Goal: Task Accomplishment & Management: Use online tool/utility

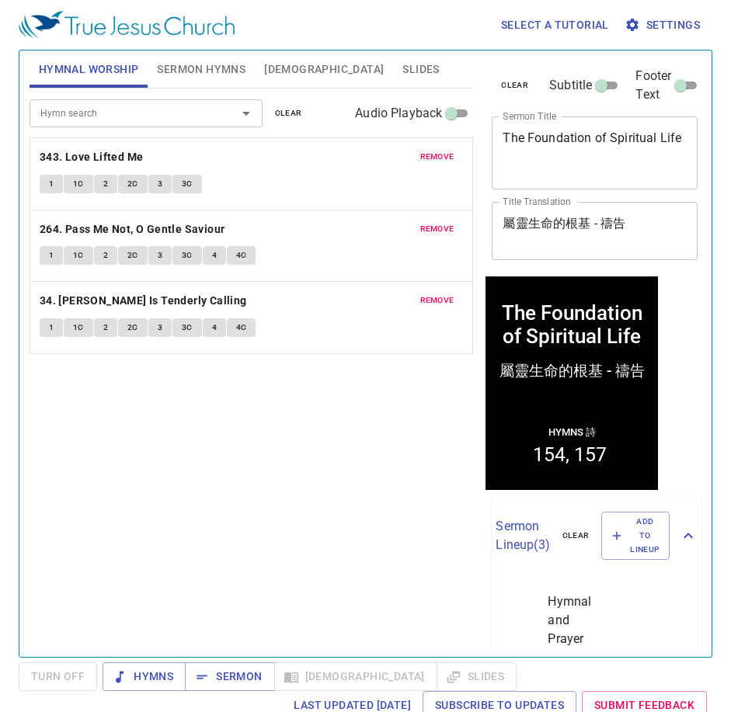
click at [438, 162] on span "remove" at bounding box center [437, 157] width 34 height 14
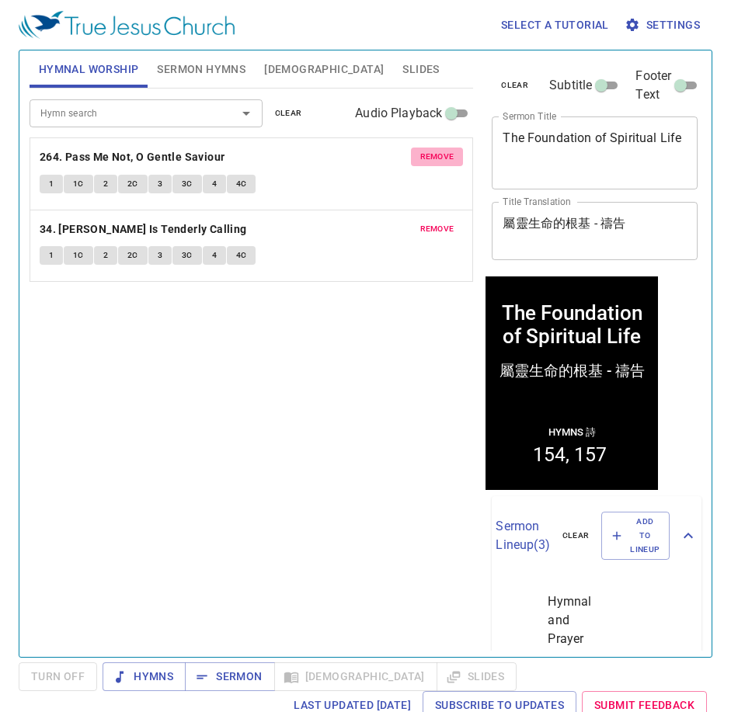
click at [438, 162] on span "remove" at bounding box center [437, 157] width 34 height 14
click at [438, 222] on span "remove" at bounding box center [437, 229] width 34 height 14
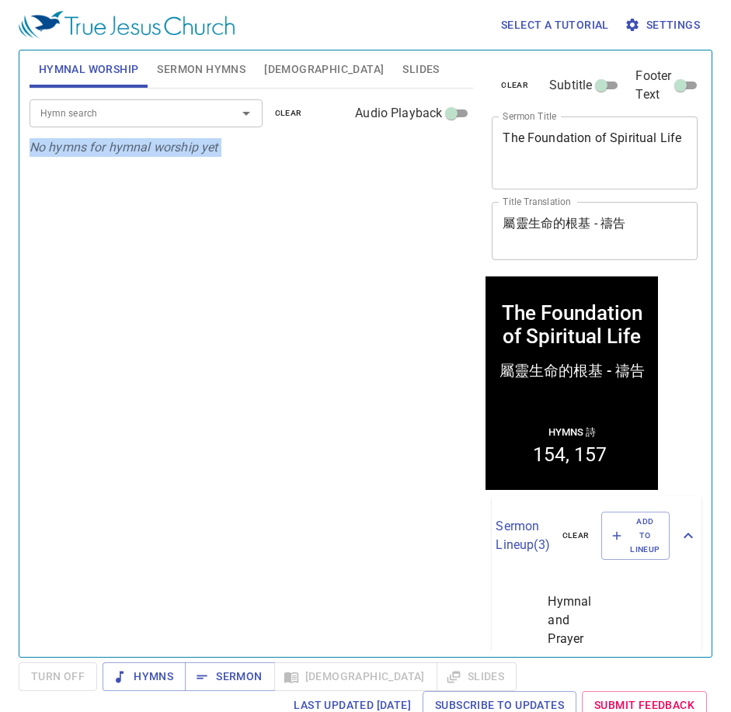
click at [438, 162] on div "Hymn search Hymn search clear Audio Playback No hymns for hymnal worship yet" at bounding box center [252, 366] width 444 height 555
click at [194, 66] on span "Sermon Hymns" at bounding box center [201, 69] width 89 height 19
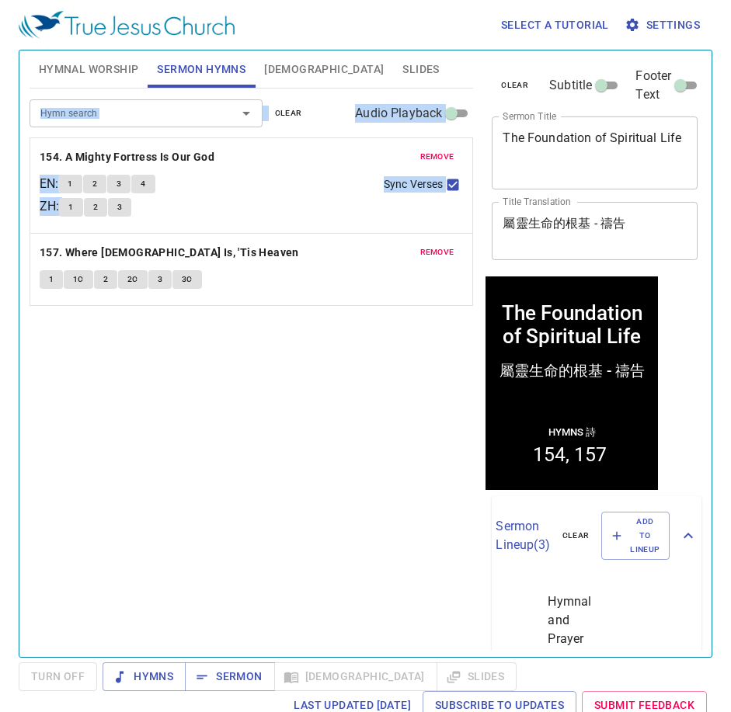
click at [443, 155] on span "remove" at bounding box center [437, 157] width 34 height 14
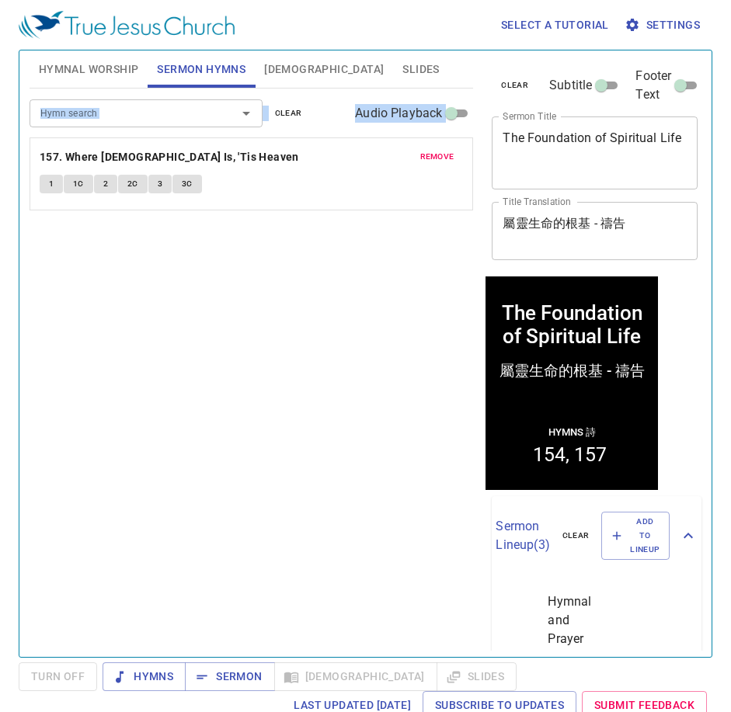
drag, startPoint x: 443, startPoint y: 155, endPoint x: 374, endPoint y: 116, distance: 80.0
click at [442, 155] on span "remove" at bounding box center [437, 157] width 34 height 14
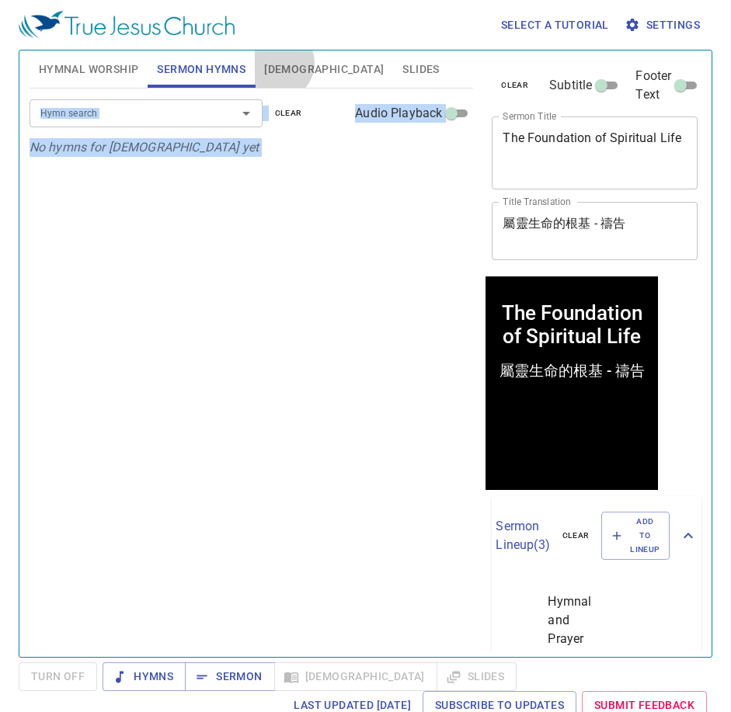
click at [276, 63] on span "[DEMOGRAPHIC_DATA]" at bounding box center [324, 69] width 120 height 19
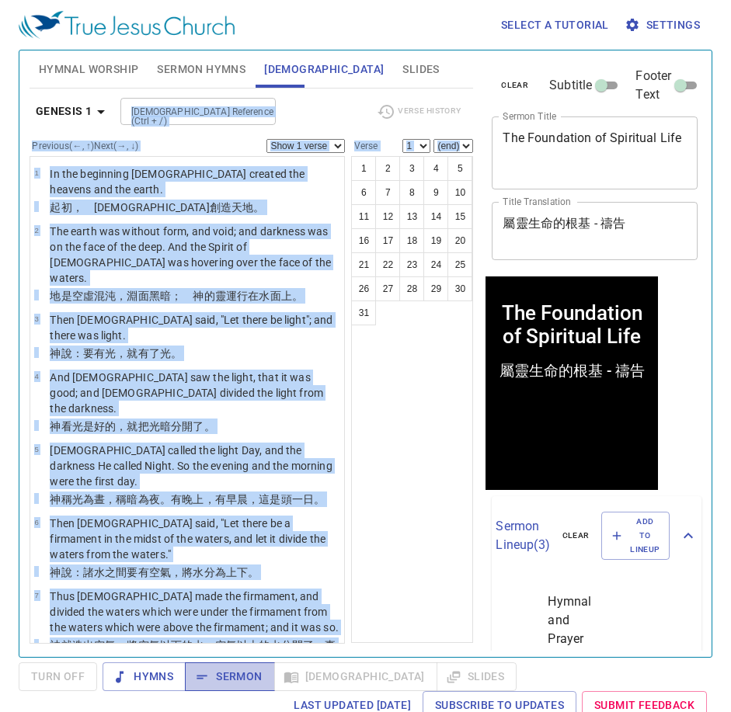
click at [220, 675] on span "Sermon" at bounding box center [229, 676] width 64 height 19
click at [419, 439] on div "1 2 3 4 5 6 7 8 9 10 11 12 13 14 15 16 17 18 19 20 21 22 23 24 25 26 27 28 29 3…" at bounding box center [412, 399] width 122 height 487
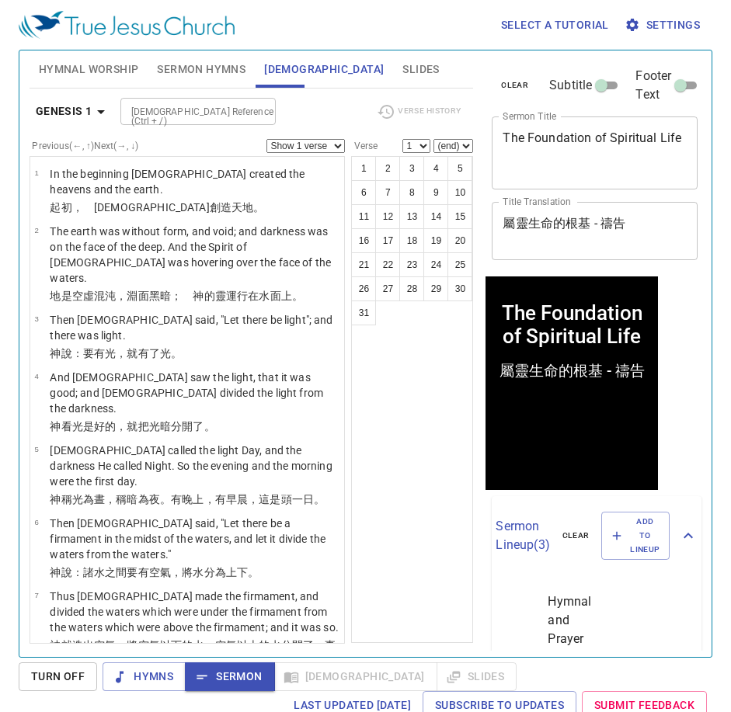
click at [118, 73] on span "Hymnal Worship" at bounding box center [89, 69] width 100 height 19
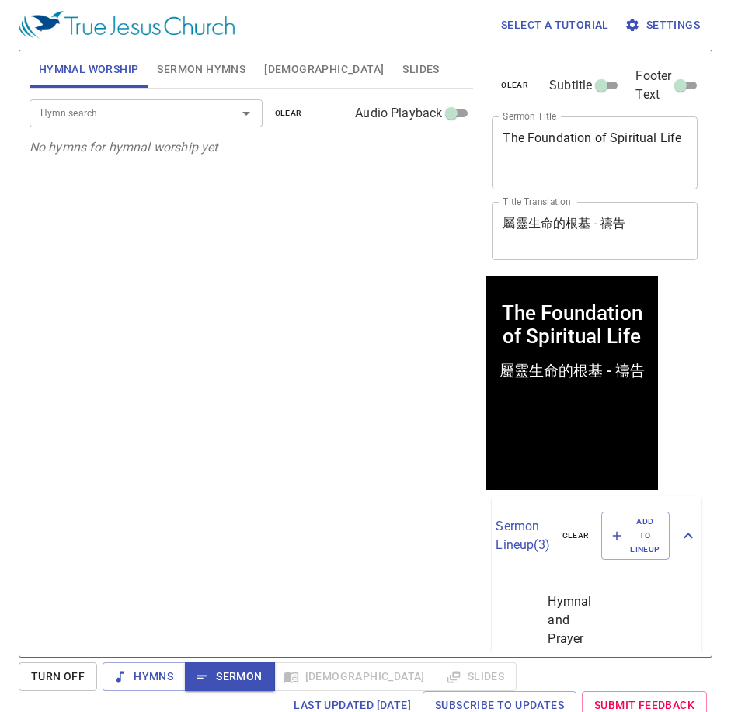
click at [167, 116] on input "Hymn search" at bounding box center [123, 113] width 178 height 18
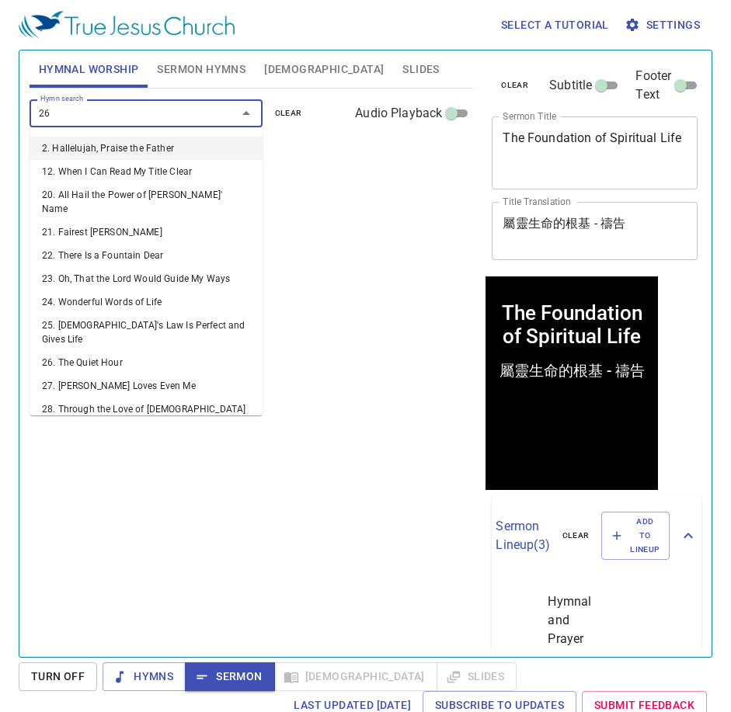
type input "263"
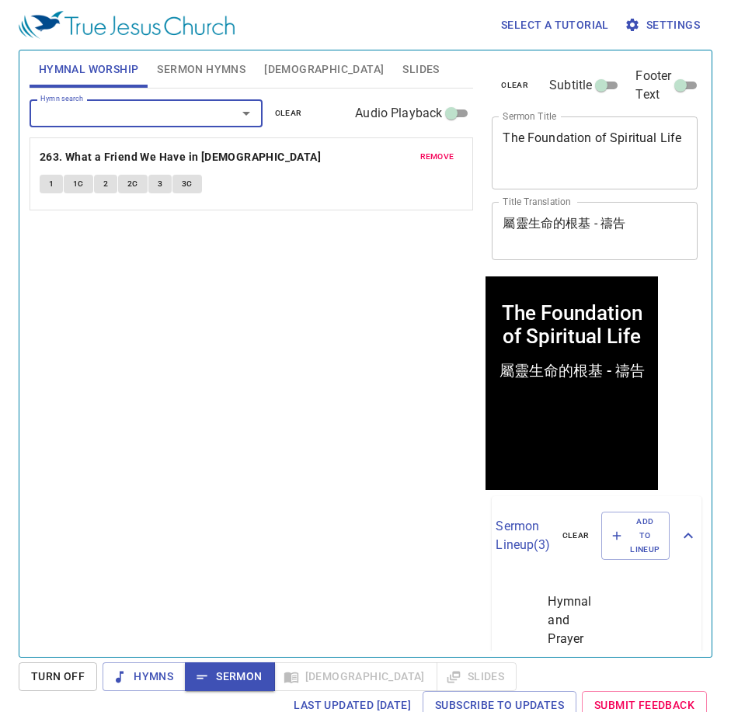
type input "1"
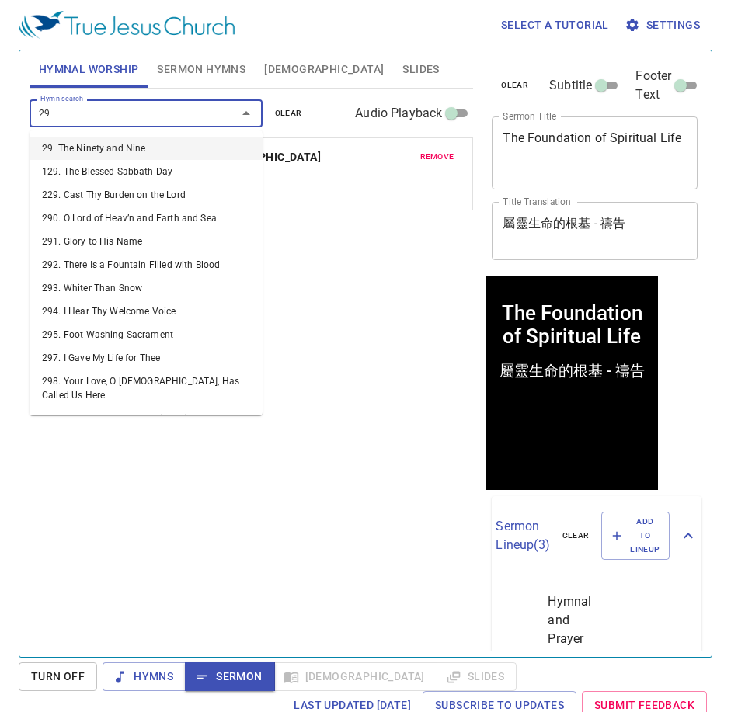
type input "291"
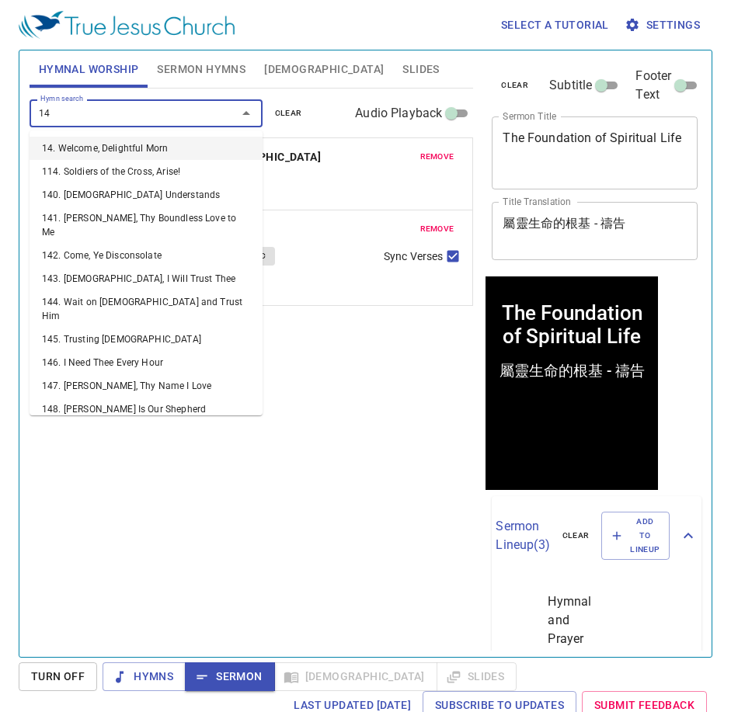
type input "144"
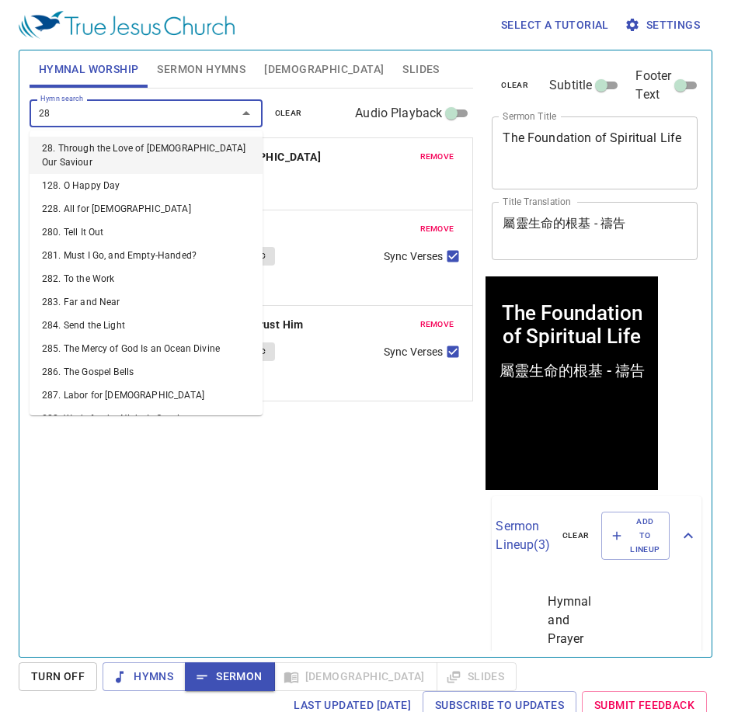
type input "282"
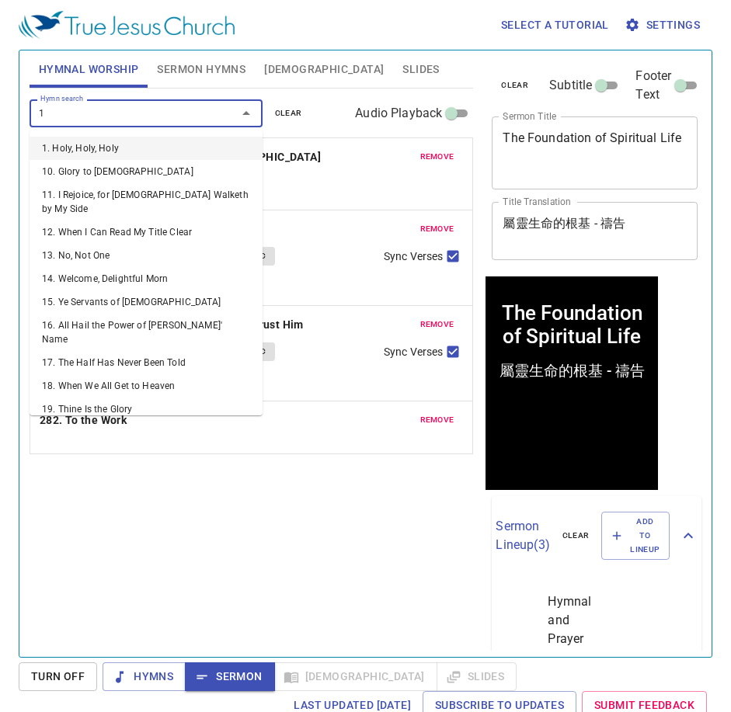
type input "18"
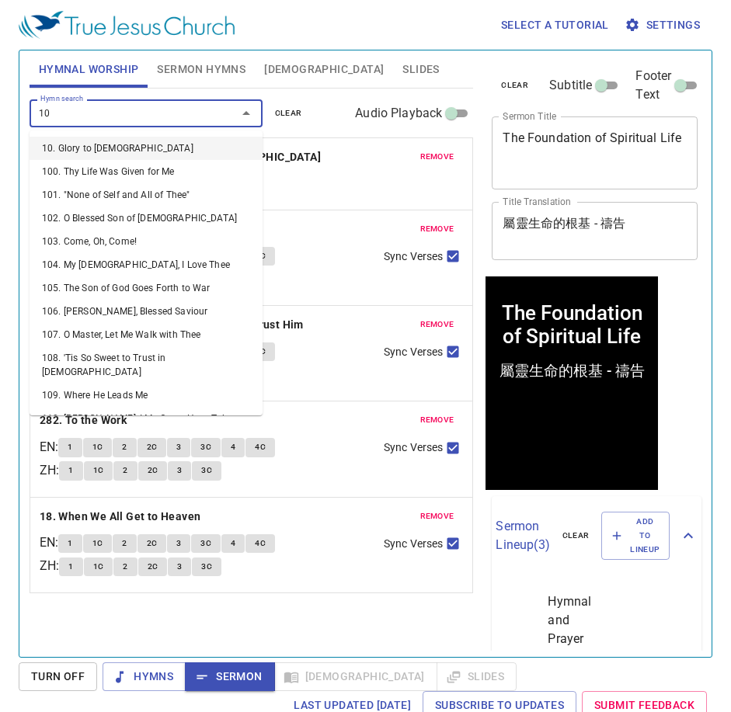
type input "101"
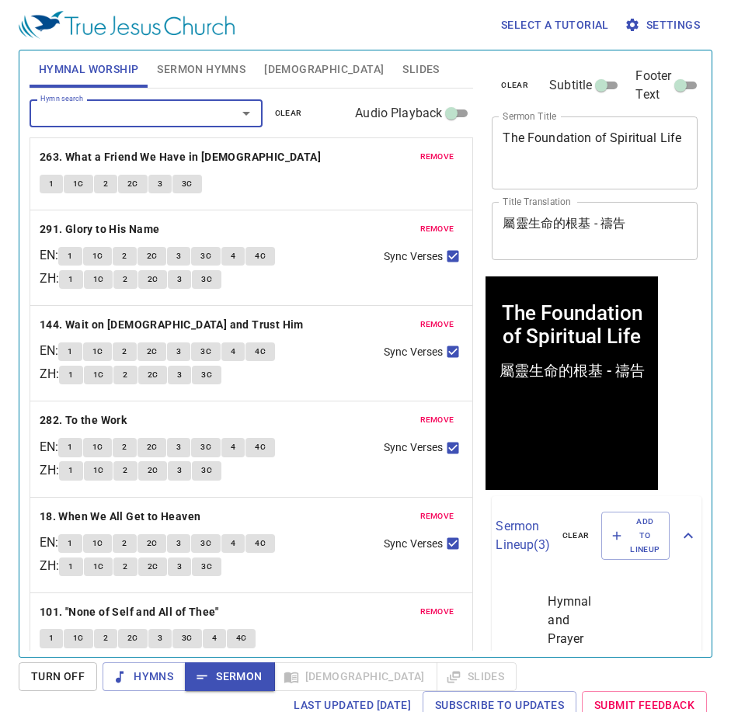
click at [178, 74] on span "Sermon Hymns" at bounding box center [201, 69] width 89 height 19
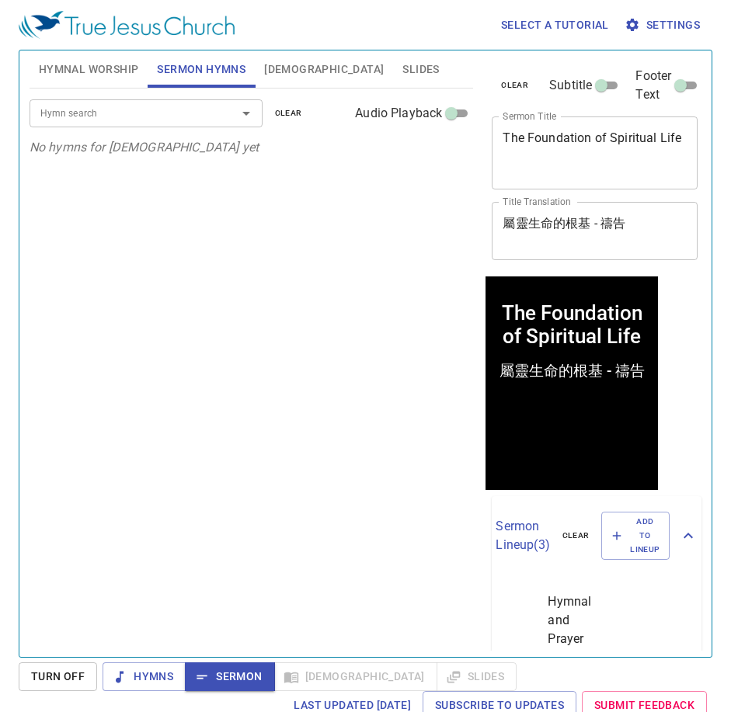
click at [151, 103] on div "Hymn search" at bounding box center [146, 112] width 233 height 27
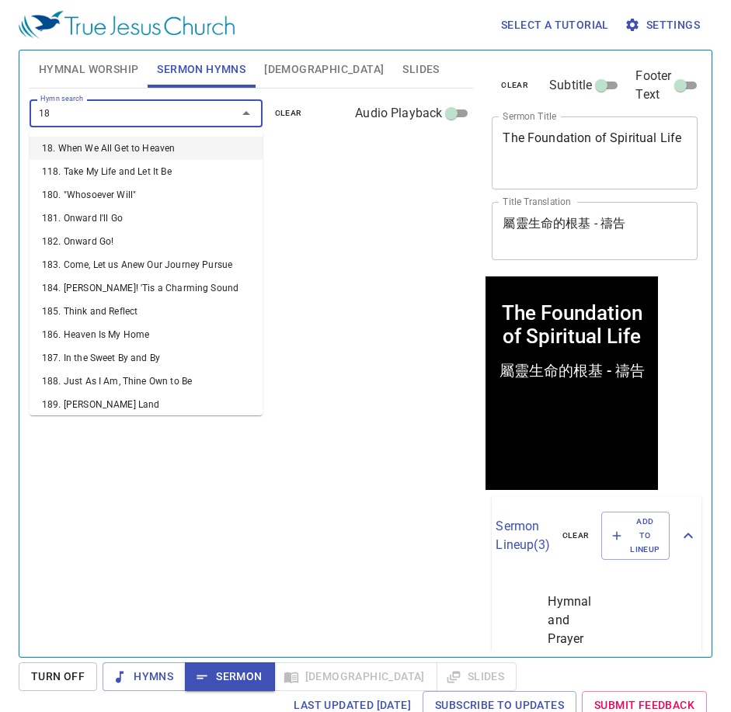
type input "182"
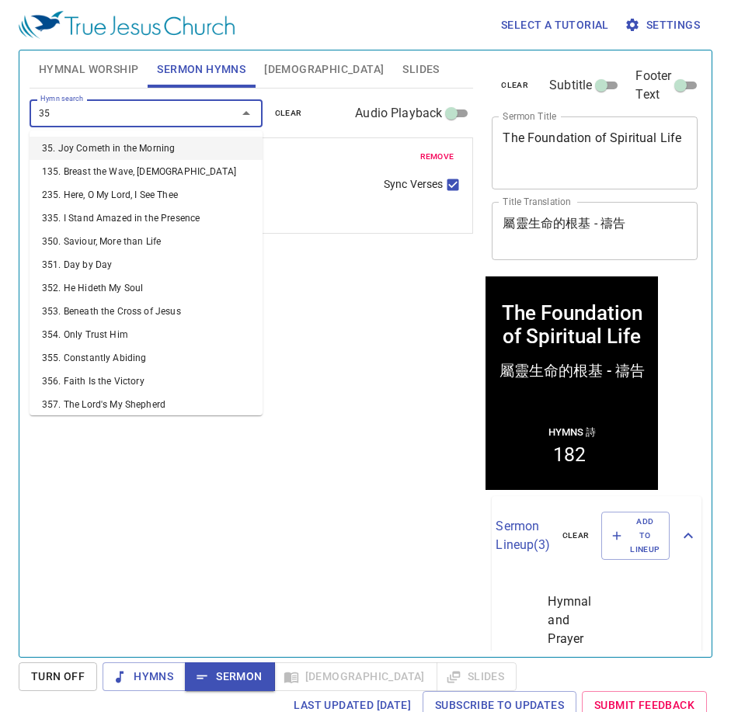
type input "356"
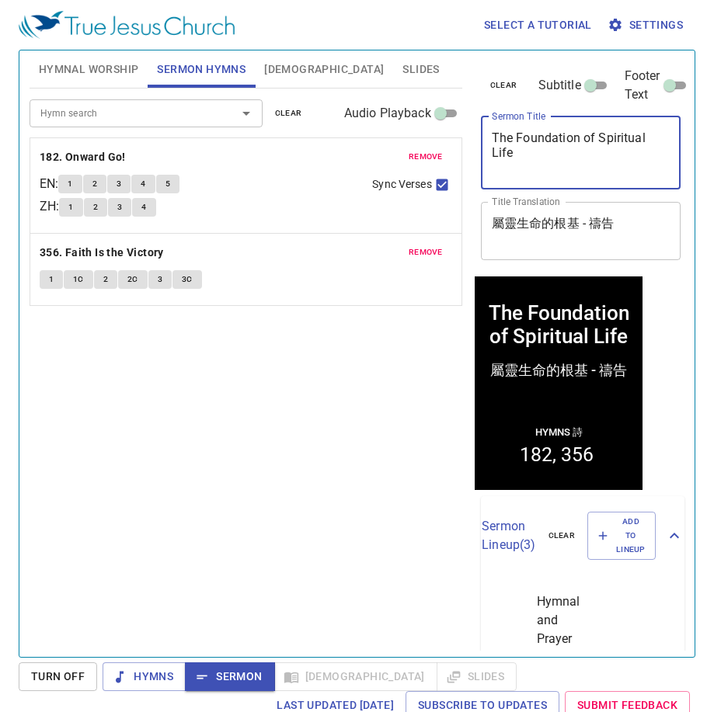
drag, startPoint x: 516, startPoint y: 141, endPoint x: 519, endPoint y: 153, distance: 12.1
click at [519, 153] on textarea "The Foundation of Spiritual Life" at bounding box center [581, 152] width 179 height 44
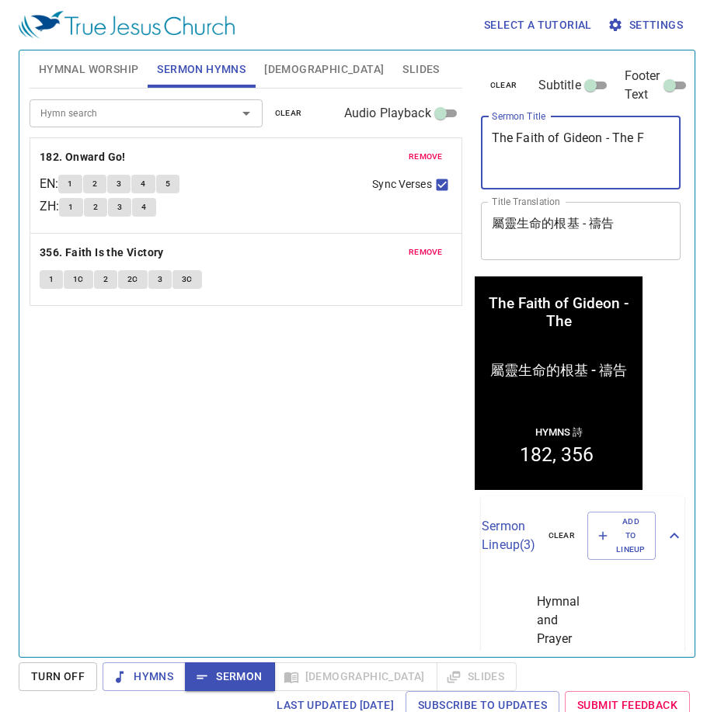
type textarea "The Faith of Gideon - The Fa"
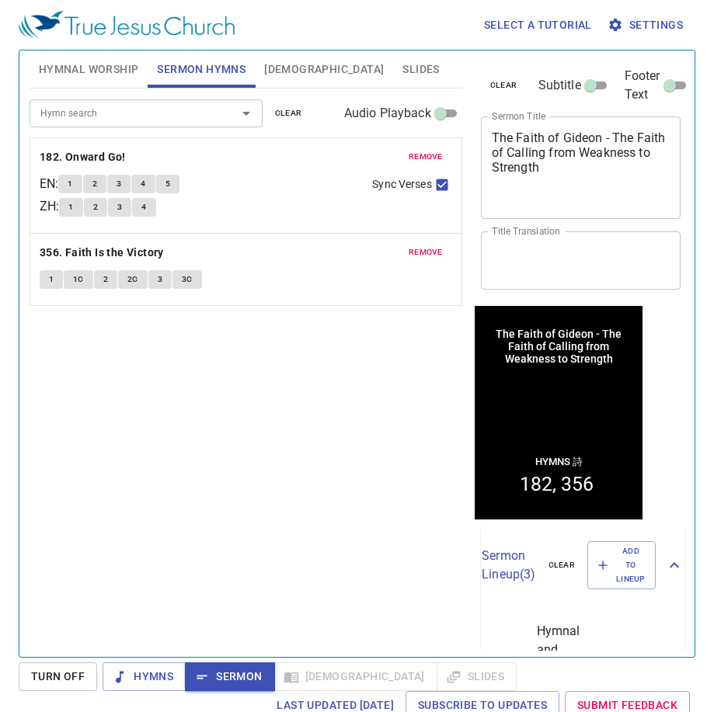
click at [100, 72] on span "Hymnal Worship" at bounding box center [89, 69] width 100 height 19
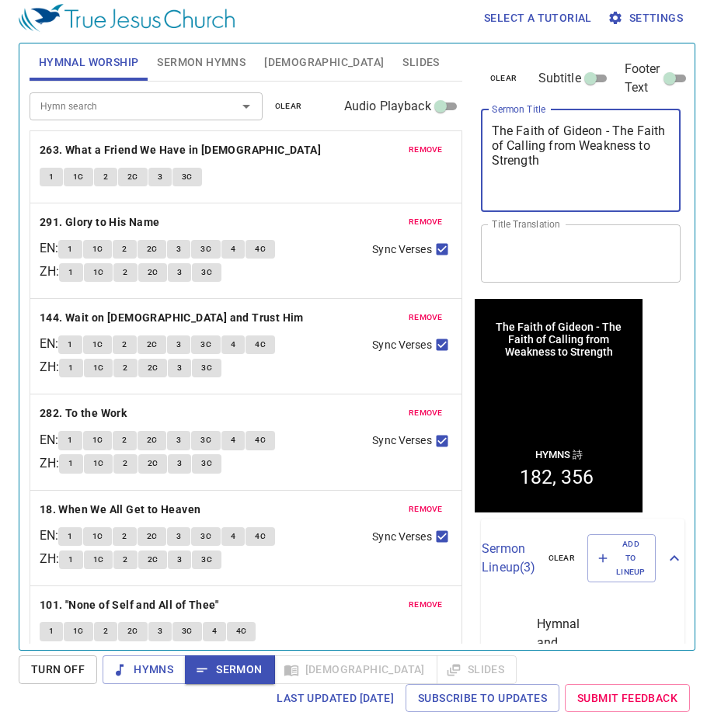
click at [613, 127] on textarea "The Faith of Gideon - The Faith of Calling from Weakness to Strength" at bounding box center [581, 160] width 179 height 74
type textarea "The Faith of Gideon - The Faith of Calling from Weakness to Strength"
click at [513, 235] on div "x Title Translation" at bounding box center [581, 253] width 200 height 58
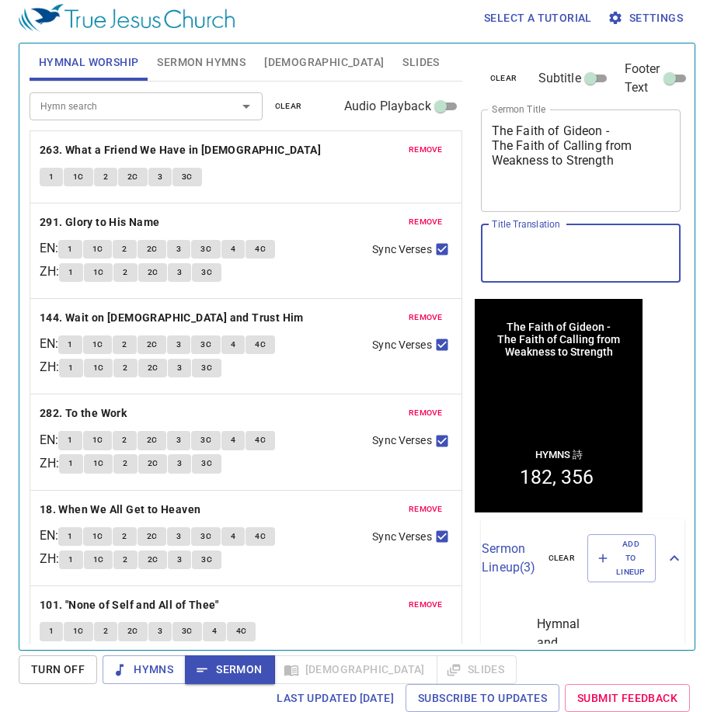
paste textarea "基甸的信心"
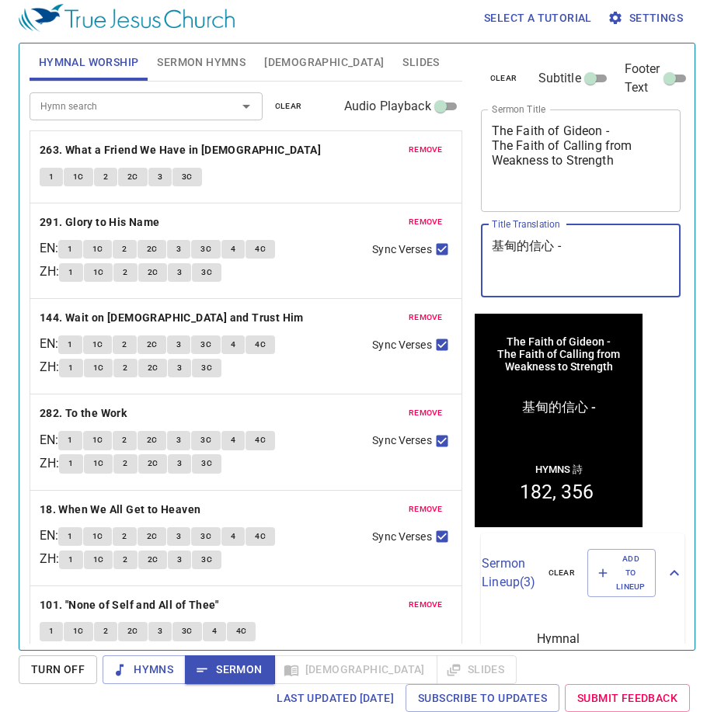
paste textarea "蒙召的信心 — 從軟弱到剛強"
type textarea "基甸的信心 - 蒙召的信心 — 從軟弱到剛強"
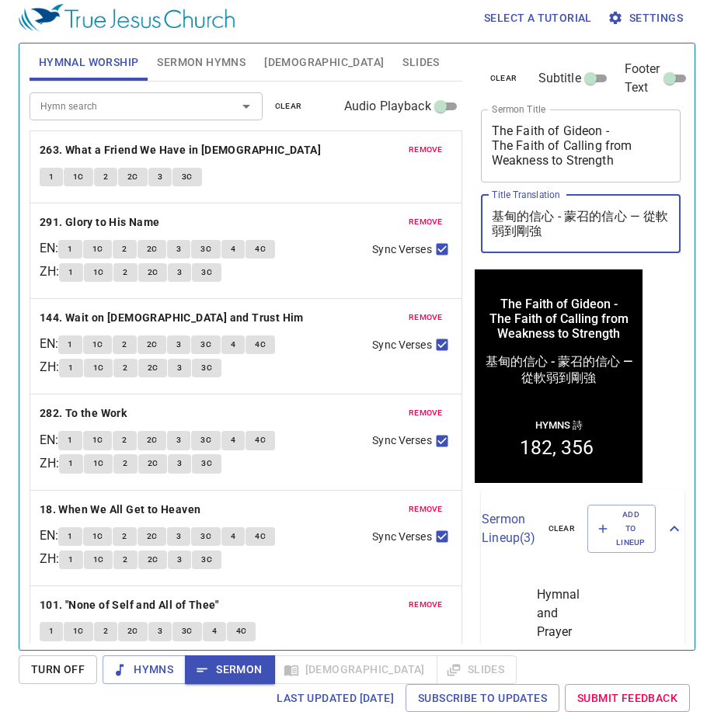
scroll to position [7, 0]
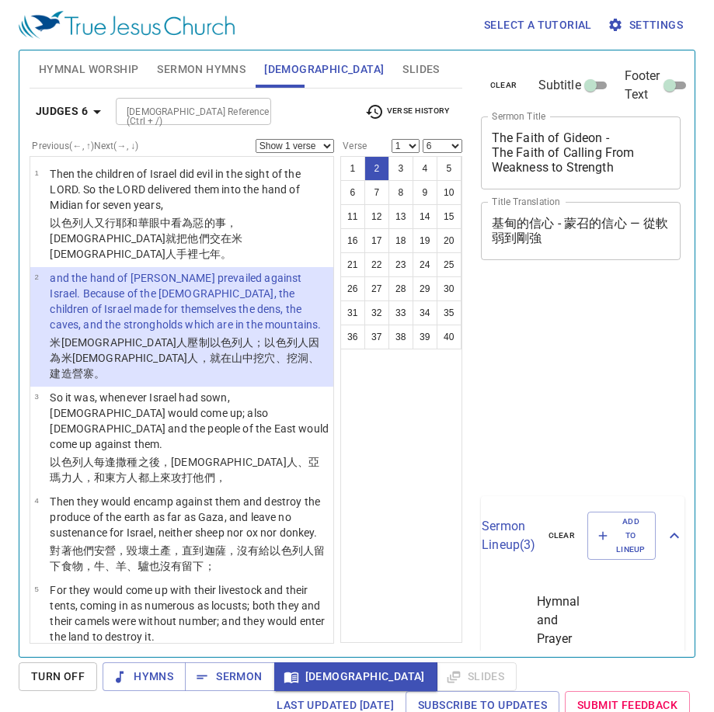
select select "6"
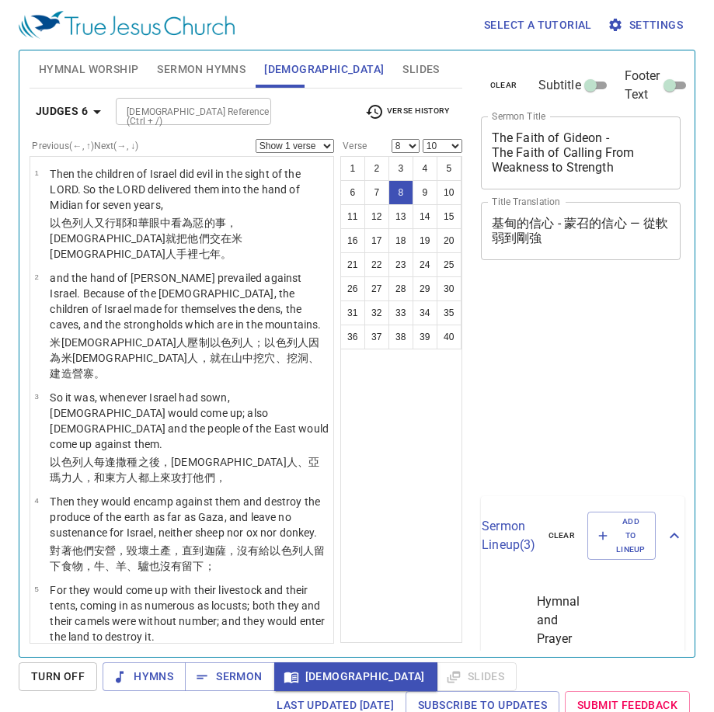
select select "8"
select select "10"
select select "8"
select select "10"
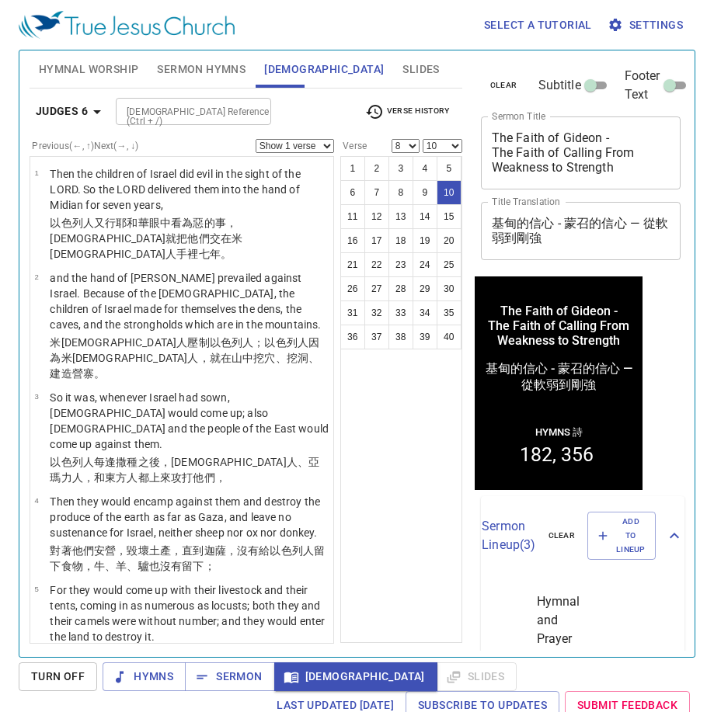
scroll to position [544, 0]
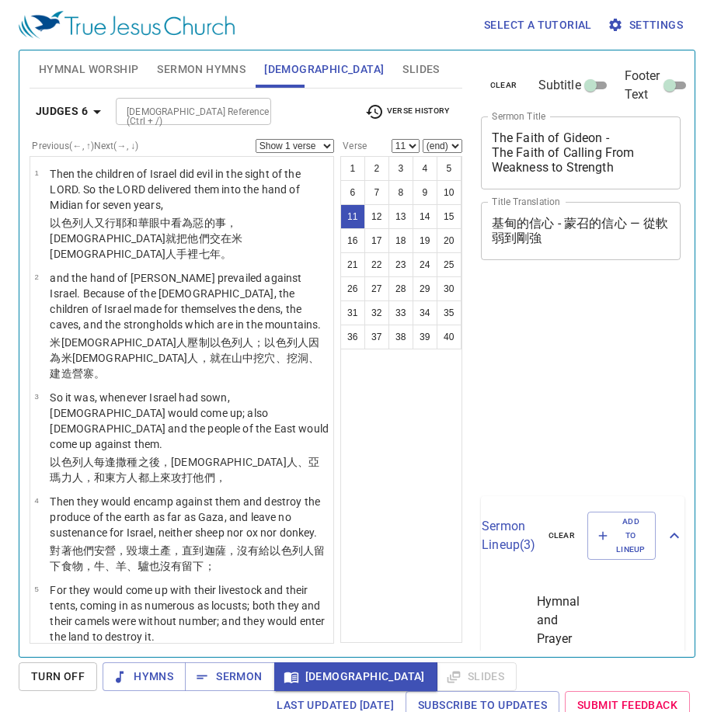
select select "11"
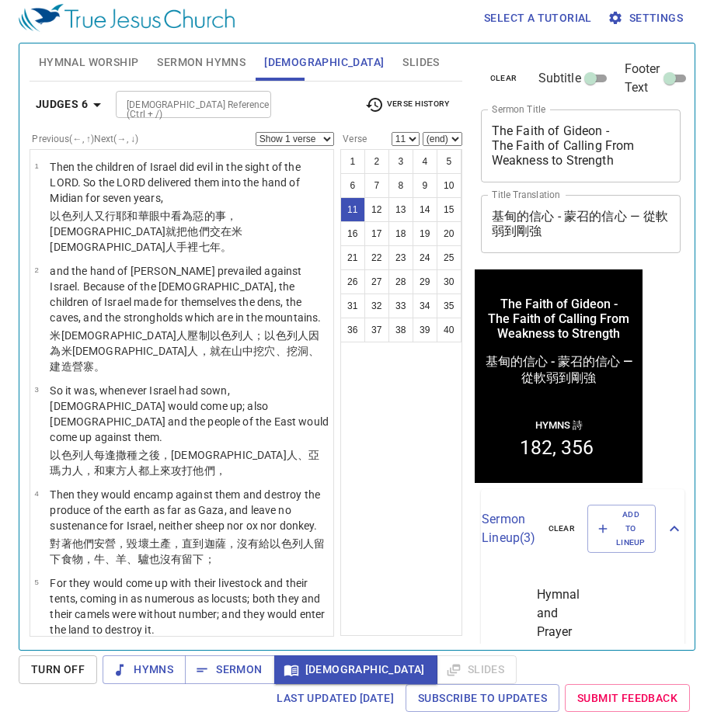
scroll to position [763, 0]
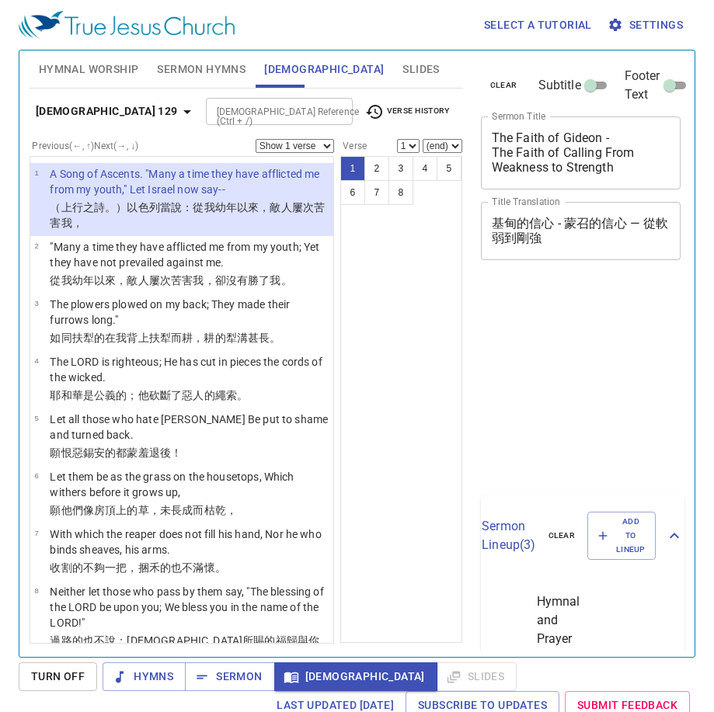
scroll to position [7, 0]
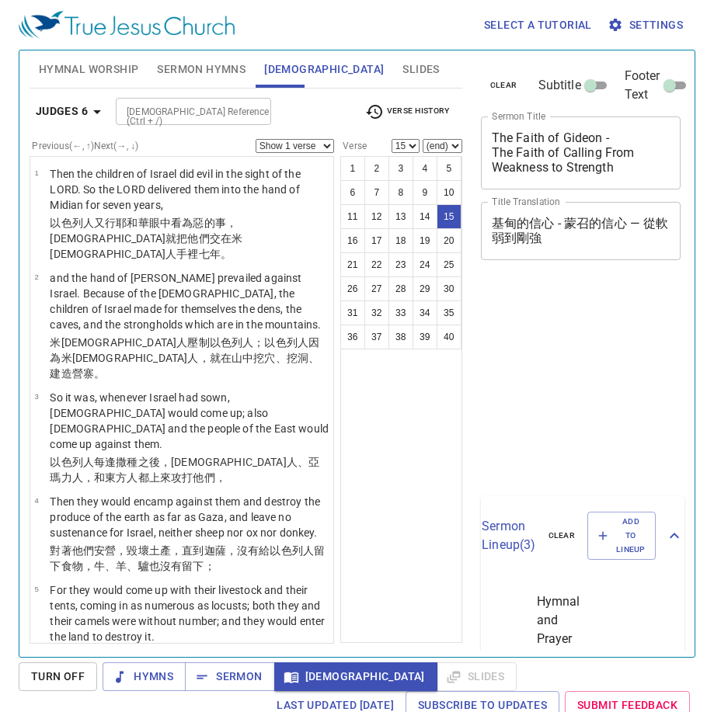
select select "15"
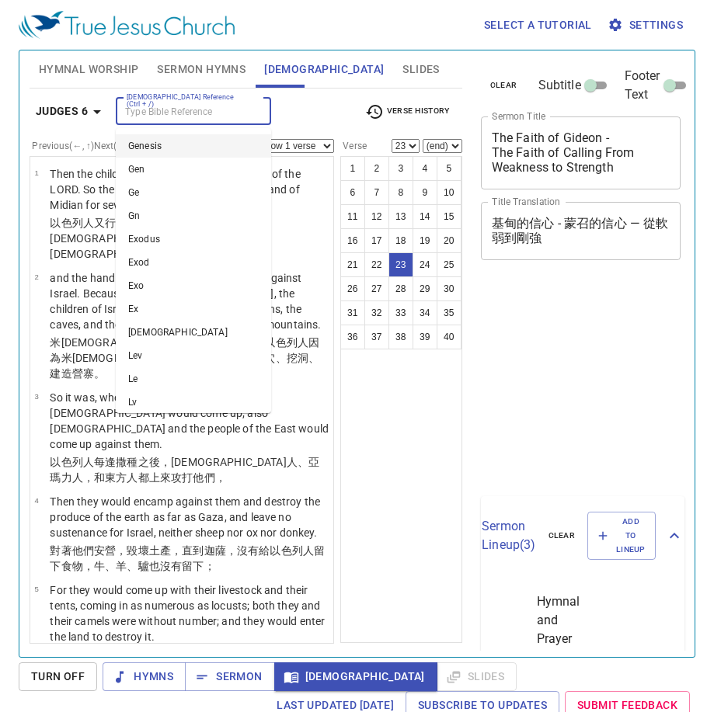
select select "23"
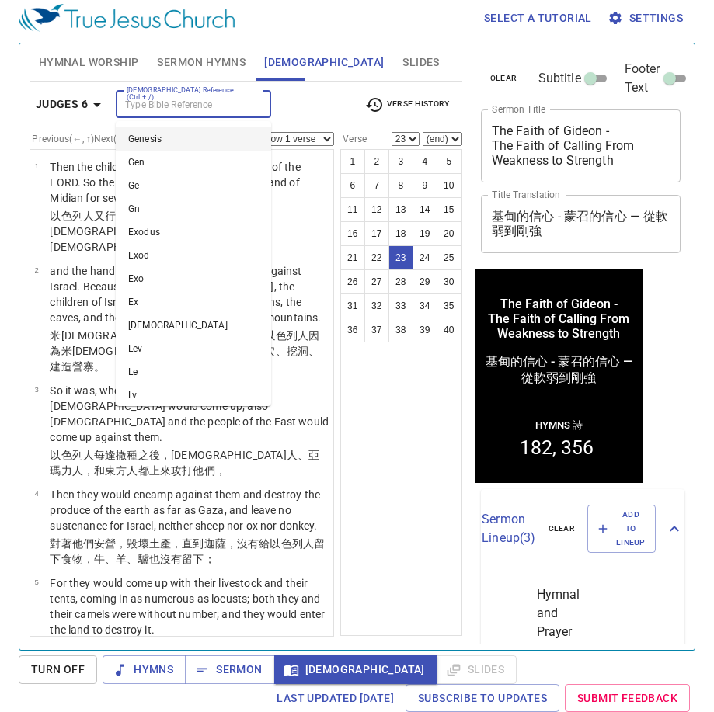
scroll to position [2090, 0]
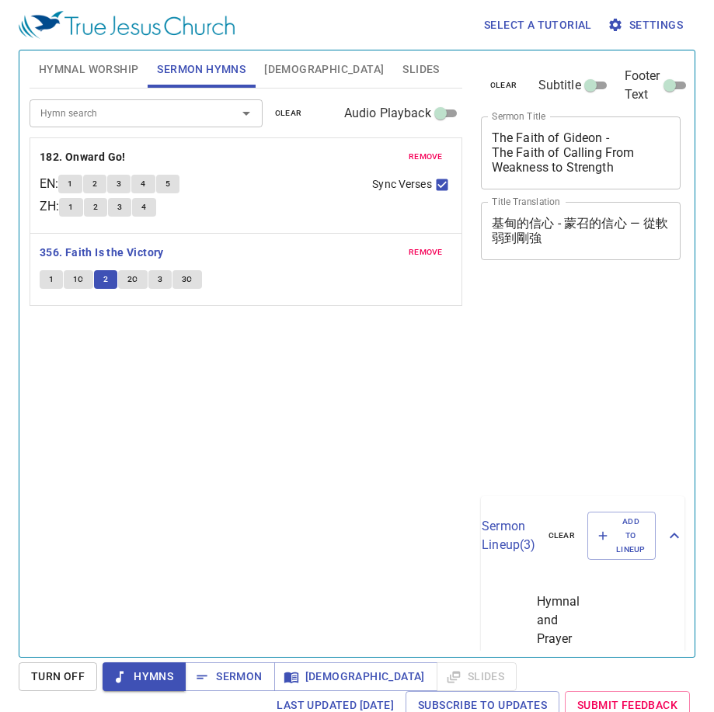
scroll to position [7, 0]
